Goal: Task Accomplishment & Management: Use online tool/utility

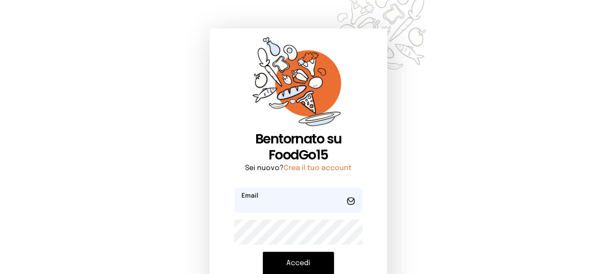
type input "**********"
click at [309, 263] on button "Accedi" at bounding box center [298, 262] width 71 height 23
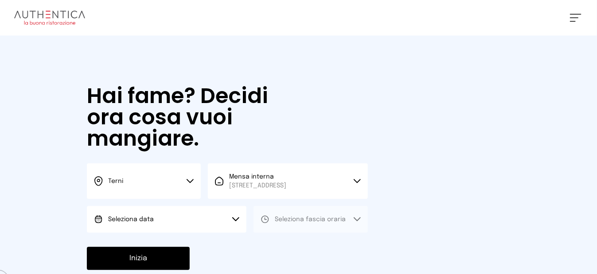
click at [114, 222] on span "Seleziona data" at bounding box center [131, 219] width 46 height 6
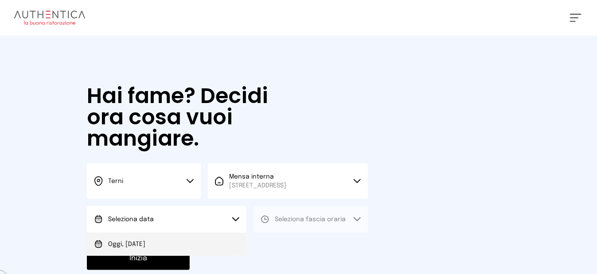
click at [124, 248] on span "Oggi, [DATE]" at bounding box center [126, 243] width 37 height 9
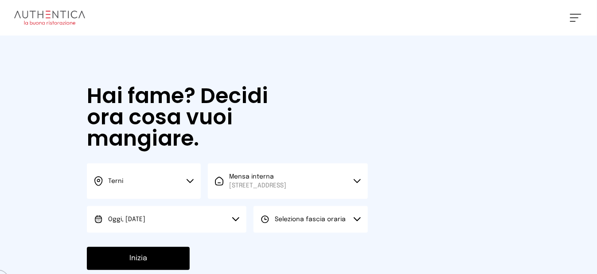
click at [296, 232] on button "Seleziona fascia oraria" at bounding box center [311, 219] width 114 height 27
click at [291, 248] on span "Pranzo" at bounding box center [285, 243] width 21 height 9
click at [166, 267] on button "Inizia" at bounding box center [138, 258] width 103 height 23
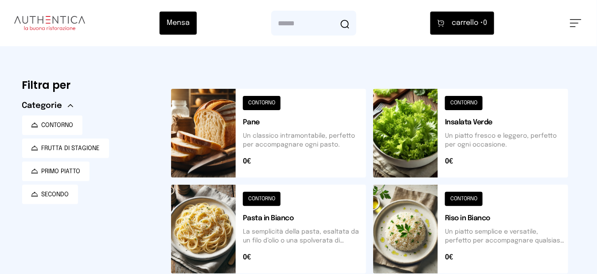
drag, startPoint x: 574, startPoint y: 25, endPoint x: 574, endPoint y: 29, distance: 4.5
click at [574, 24] on button at bounding box center [576, 23] width 12 height 8
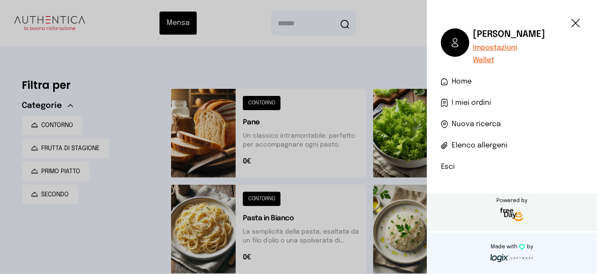
click at [447, 168] on li "Esci" at bounding box center [512, 166] width 142 height 11
